Goal: Task Accomplishment & Management: Use online tool/utility

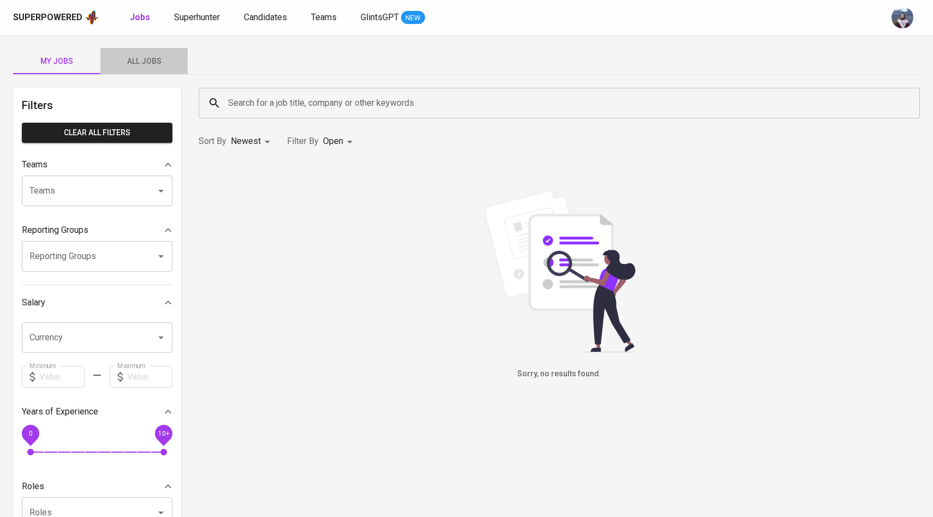
click at [147, 57] on span "All Jobs" at bounding box center [144, 62] width 74 height 14
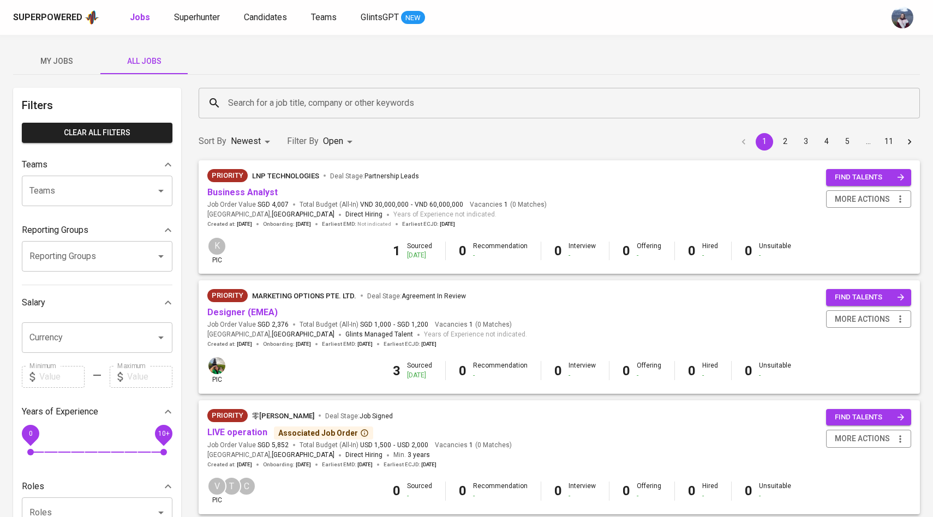
click at [276, 100] on input "Search for a job title, company or other keywords" at bounding box center [561, 103] width 673 height 21
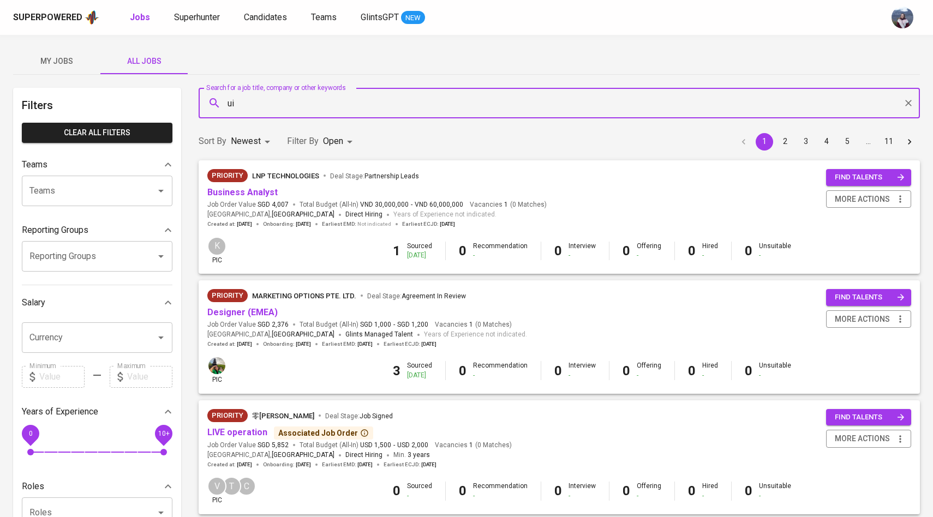
type input "u"
type input "Designer"
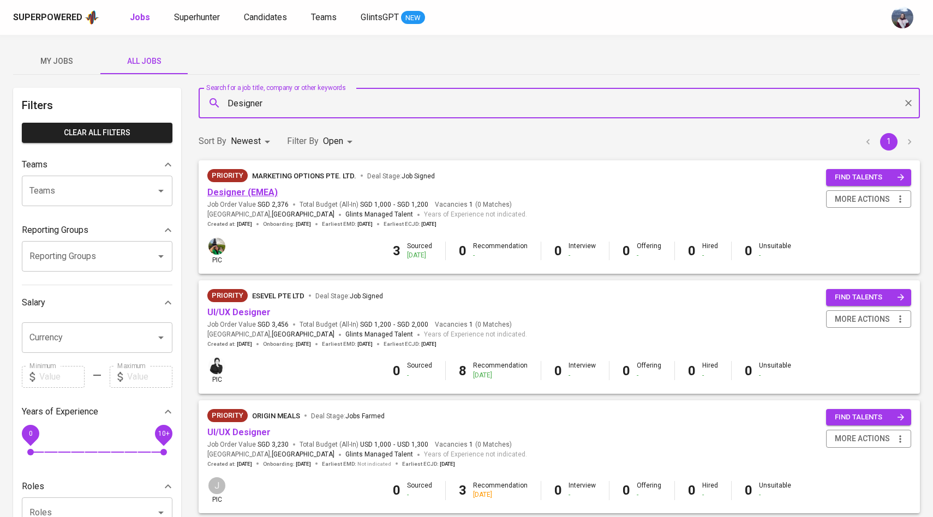
click at [262, 191] on link "Designer (EMEA)" at bounding box center [242, 192] width 70 height 10
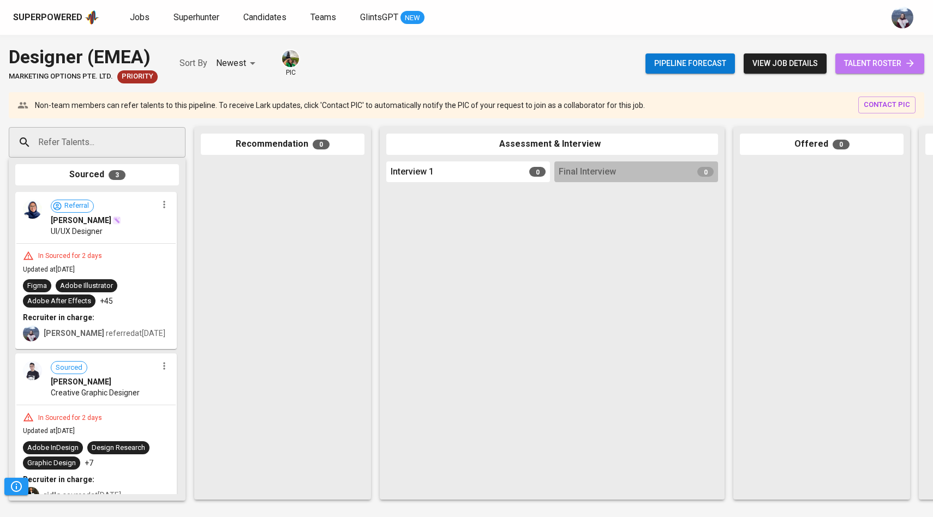
click at [851, 68] on span "talent roster" at bounding box center [879, 64] width 71 height 14
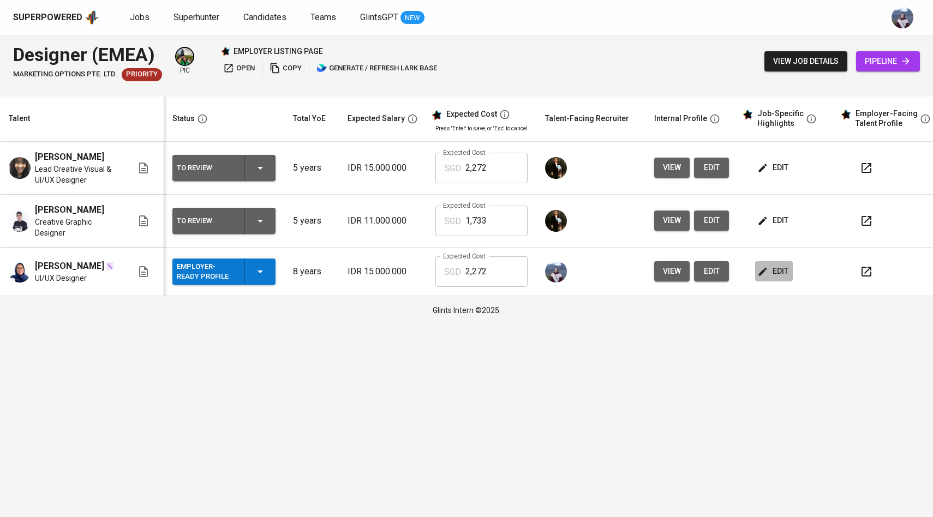
click at [775, 278] on span "edit" at bounding box center [773, 272] width 29 height 14
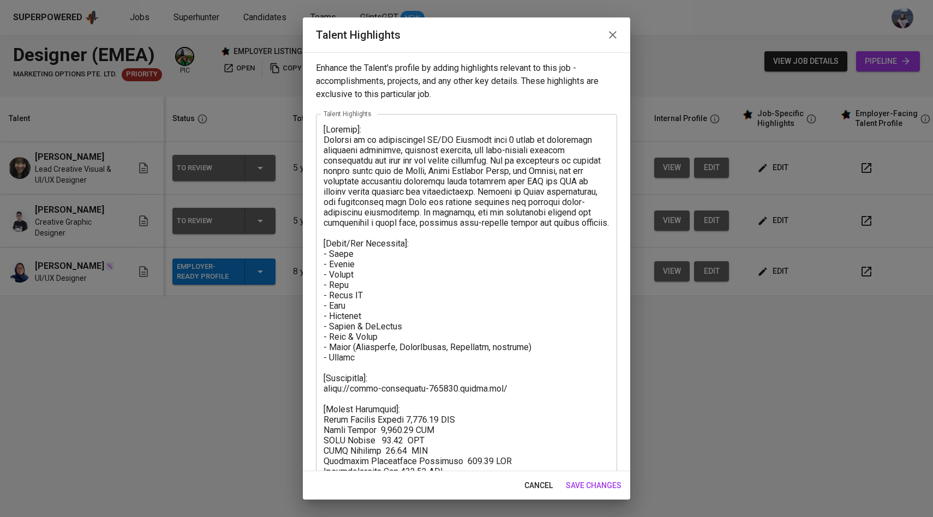
click at [598, 487] on span "save changes" at bounding box center [594, 486] width 56 height 14
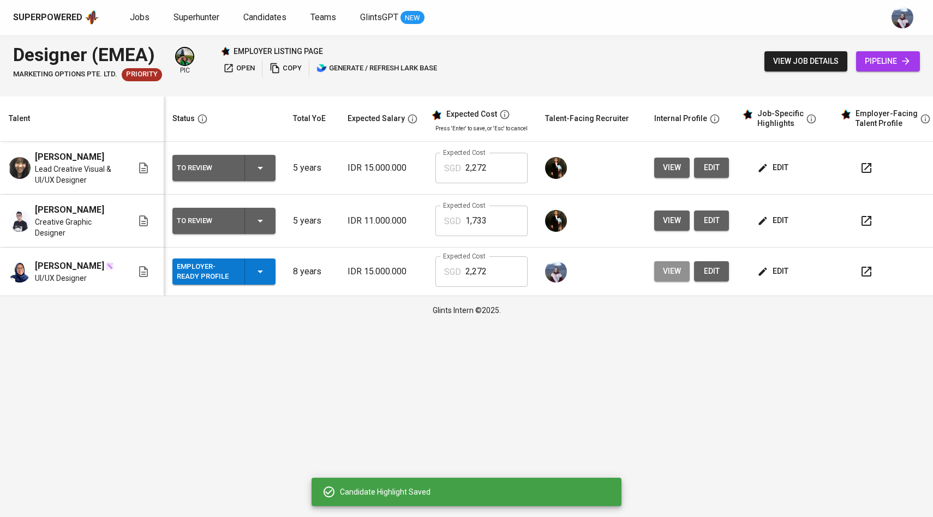
click at [667, 278] on span "view" at bounding box center [672, 272] width 18 height 14
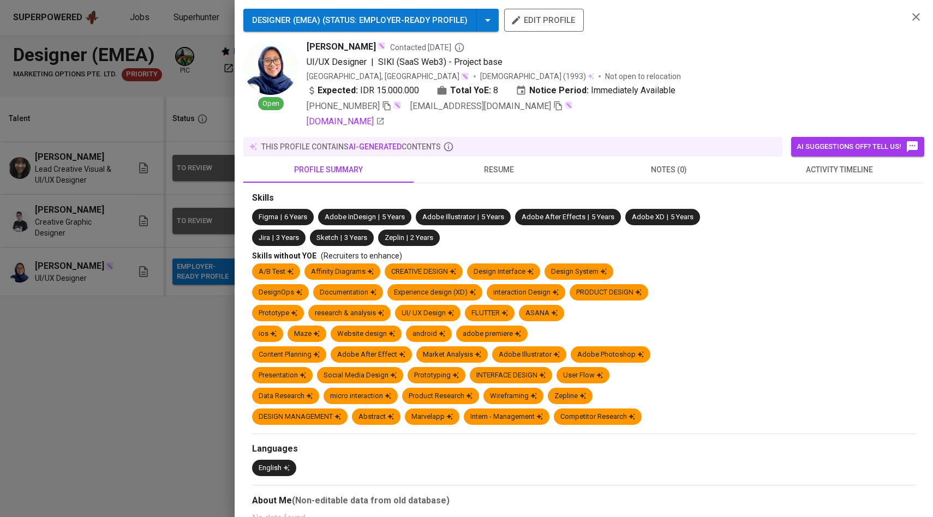
click at [129, 164] on div at bounding box center [466, 258] width 933 height 517
